Goal: Transaction & Acquisition: Purchase product/service

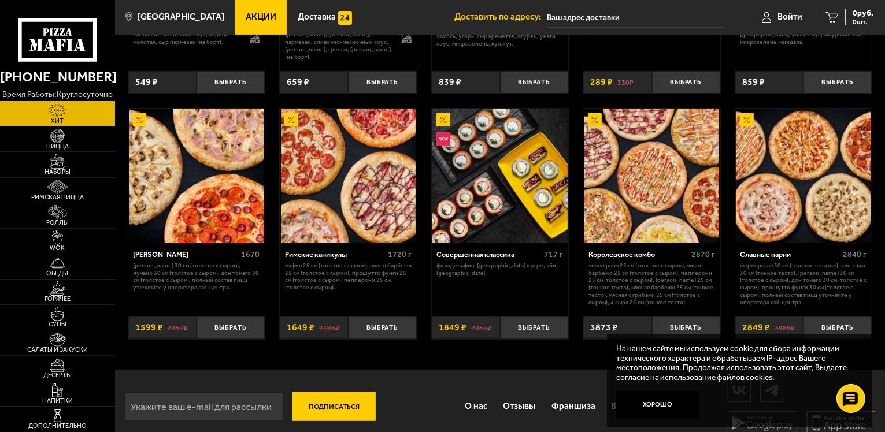
scroll to position [504, 0]
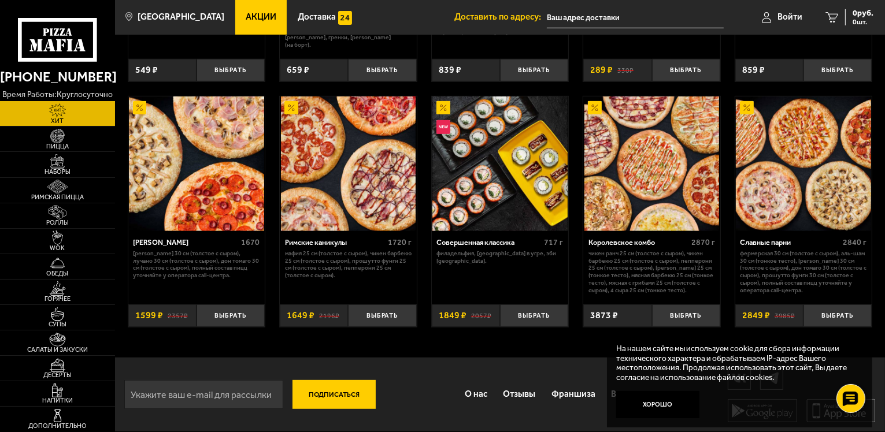
click at [612, 146] on img at bounding box center [651, 164] width 135 height 135
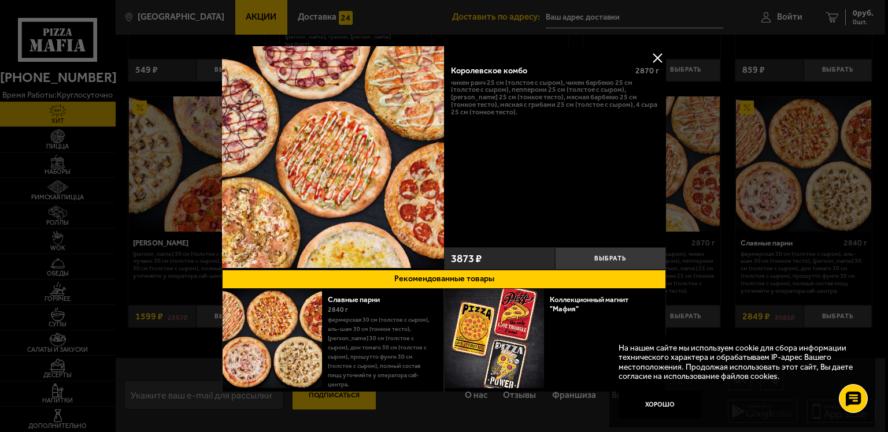
click at [648, 55] on button at bounding box center [656, 57] width 17 height 17
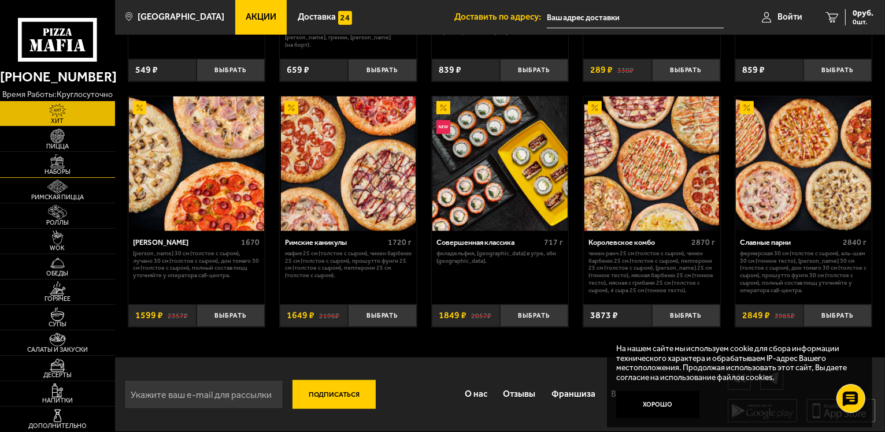
click at [74, 162] on img at bounding box center [57, 161] width 35 height 14
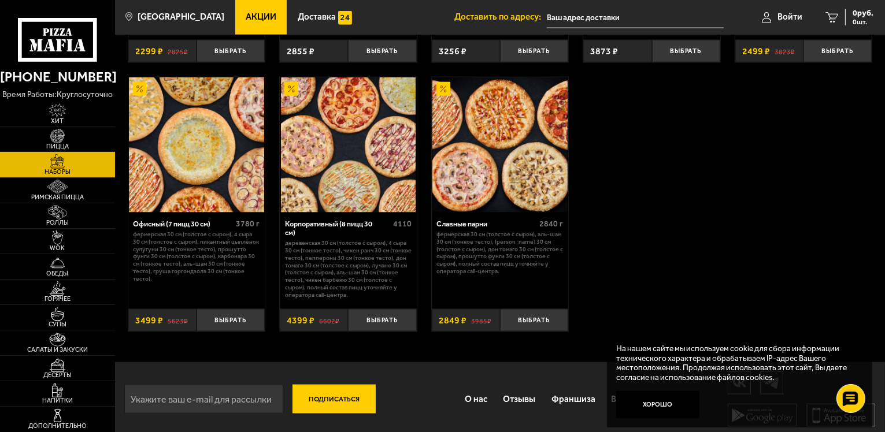
scroll to position [1463, 0]
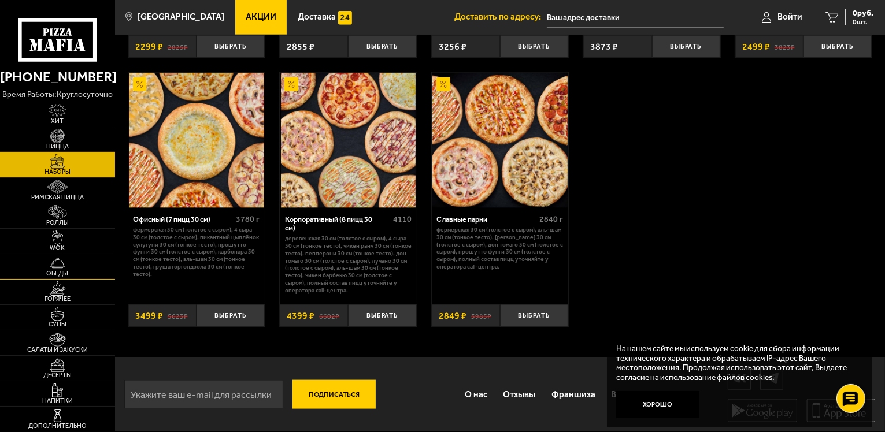
click at [54, 269] on img at bounding box center [57, 263] width 35 height 14
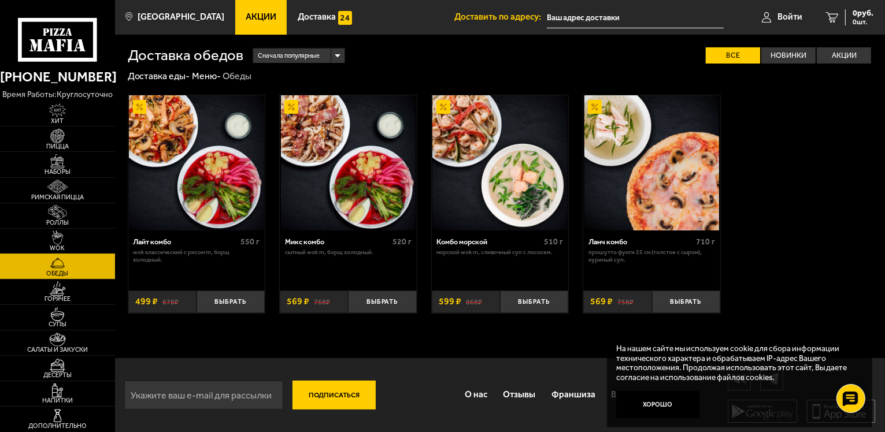
click at [69, 235] on img at bounding box center [57, 238] width 35 height 14
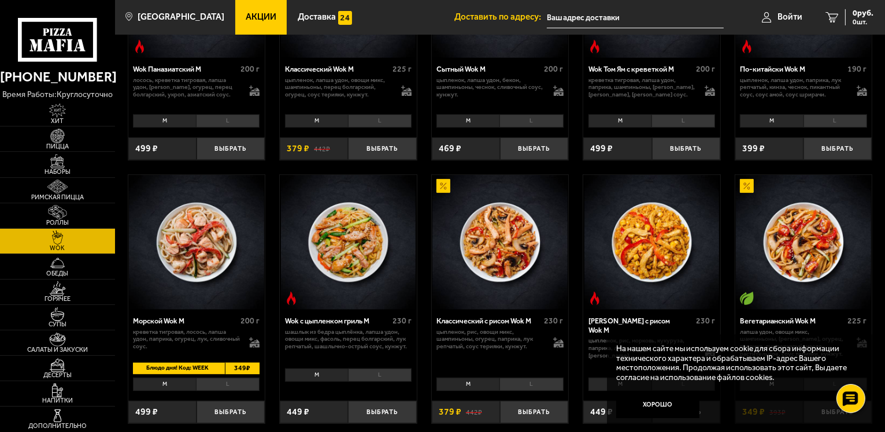
scroll to position [462, 0]
